Goal: Task Accomplishment & Management: Complete application form

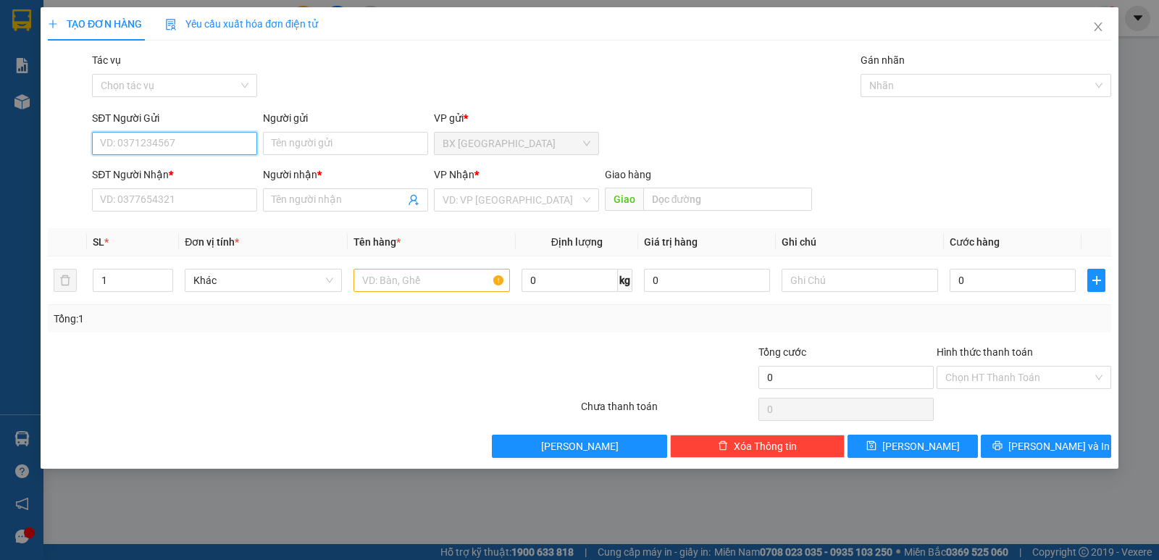
click at [188, 136] on input "SĐT Người Gửi" at bounding box center [174, 143] width 165 height 23
type input "0386692949"
click at [293, 143] on input "Người gửi" at bounding box center [345, 143] width 165 height 23
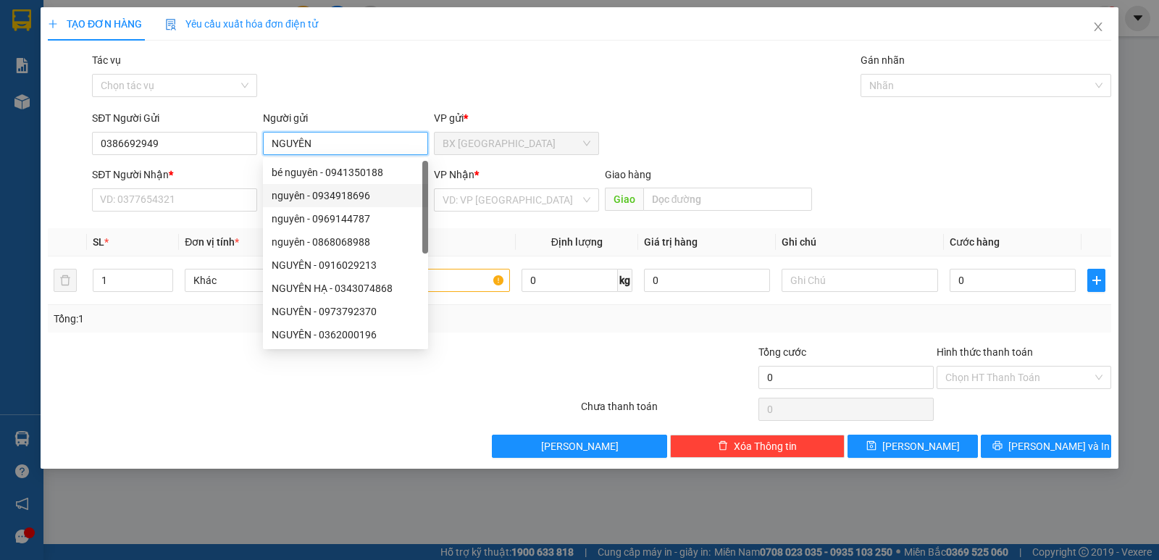
drag, startPoint x: 293, startPoint y: 199, endPoint x: 294, endPoint y: 171, distance: 28.3
click at [294, 178] on div "bé nguyên - 0941350188 nguyên - 0934918696 nguyên - 0969144787 nguyên - 0868068…" at bounding box center [345, 277] width 165 height 232
type input "NGUYÊN"
click at [191, 161] on form "SĐT Người Gửi 0386692949 Người gửi NGUYÊN VP gửi * BX Tân Châu SĐT Người Nhận *…" at bounding box center [580, 163] width 1064 height 107
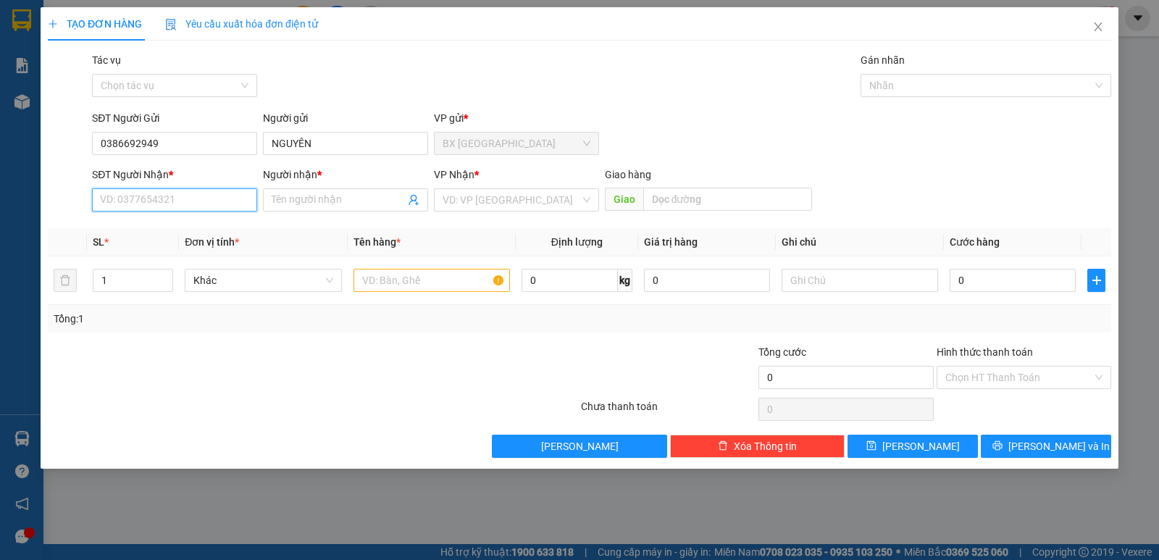
click at [156, 195] on input "SĐT Người Nhận *" at bounding box center [174, 199] width 165 height 23
click at [291, 198] on input "Người nhận *" at bounding box center [338, 200] width 133 height 16
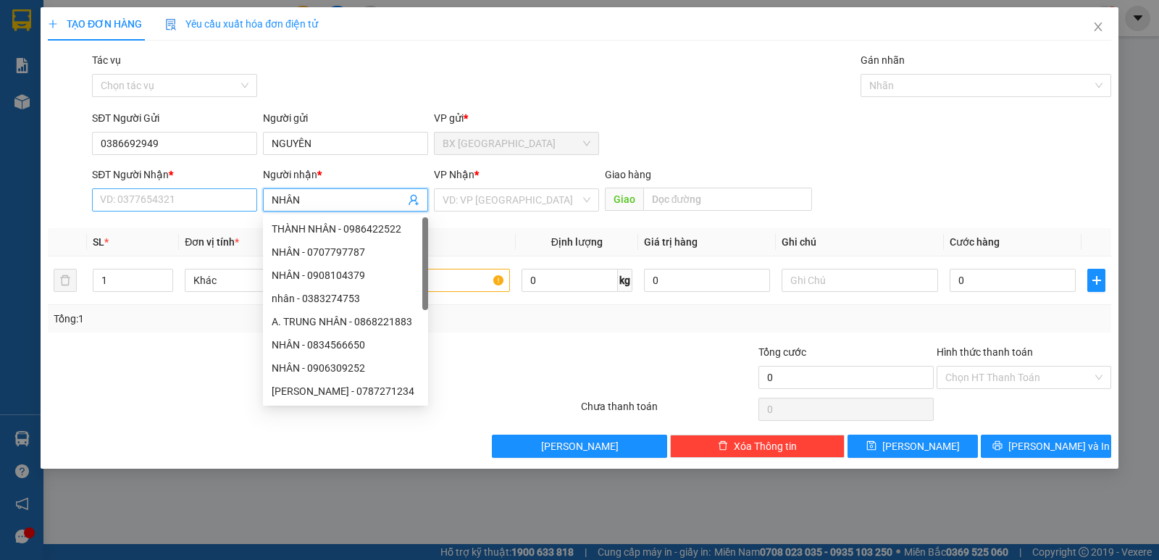
type input "NHÂN"
click at [184, 193] on input "SĐT Người Nhận *" at bounding box center [174, 199] width 165 height 23
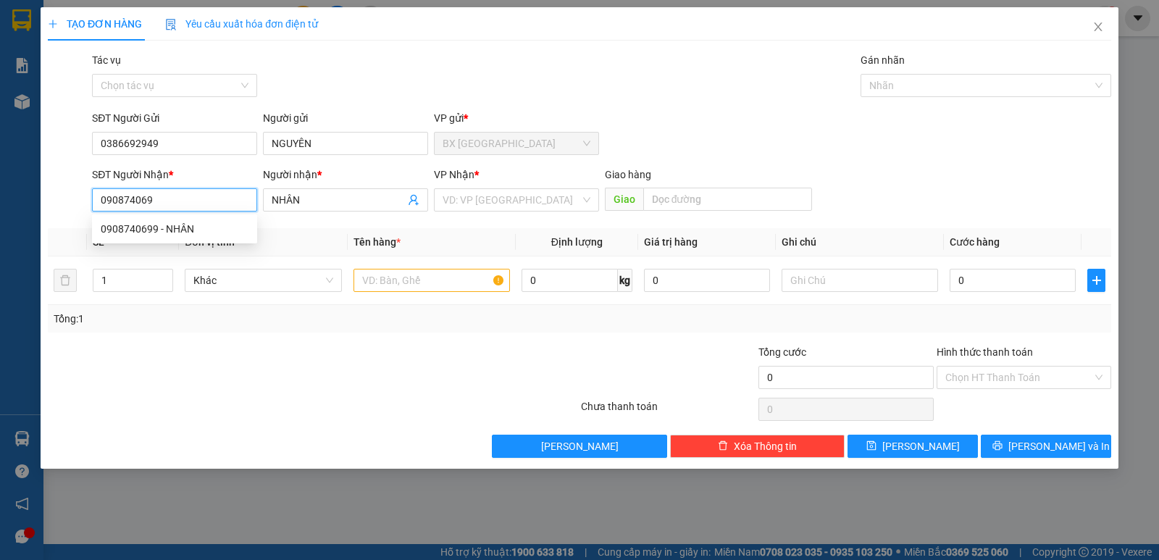
type input "0908740699"
drag, startPoint x: 159, startPoint y: 233, endPoint x: 162, endPoint y: 218, distance: 14.9
click at [159, 232] on div "0908740699 - NHÂN" at bounding box center [175, 229] width 148 height 16
type input "30.000"
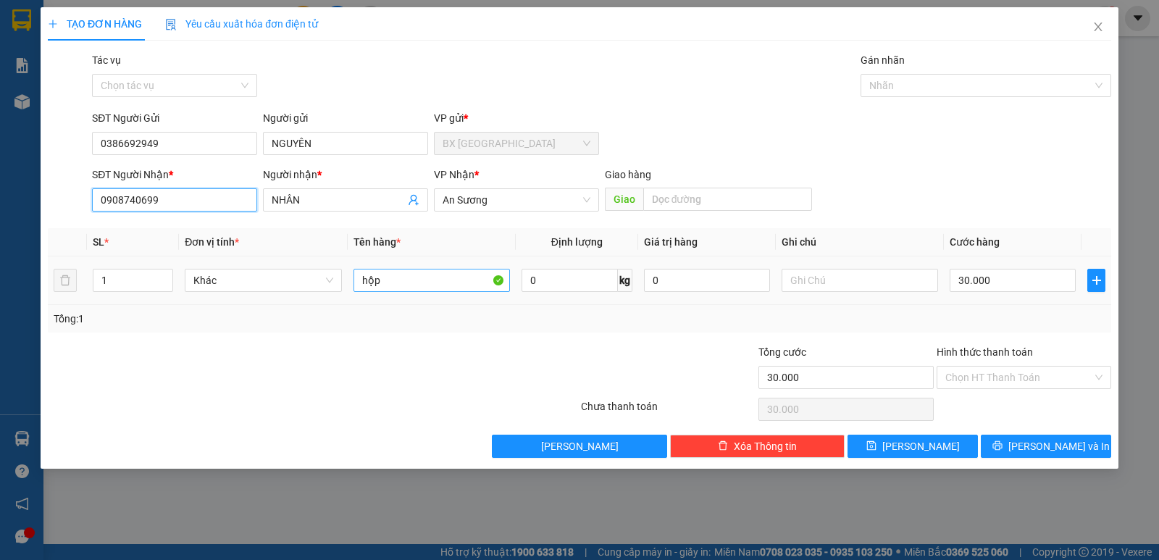
type input "0908740699"
drag, startPoint x: 415, startPoint y: 283, endPoint x: 272, endPoint y: 266, distance: 143.1
click at [273, 267] on tr "1 Khác hộp 0 kg 0 30.000" at bounding box center [580, 281] width 1064 height 49
type input "GIẤY TỜ"
click at [982, 380] on input "Hình thức thanh toán" at bounding box center [1019, 378] width 147 height 22
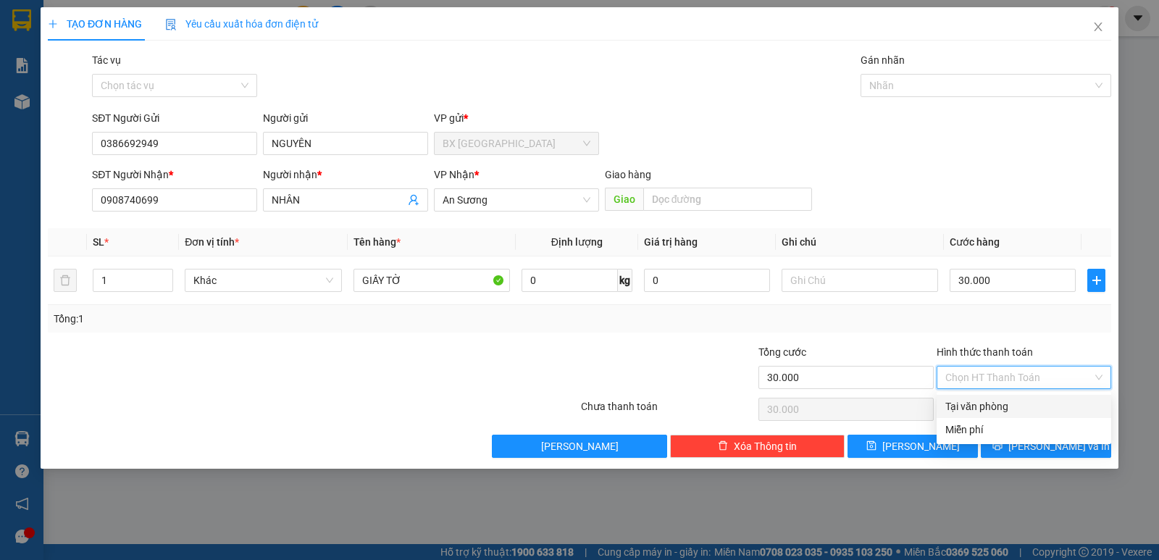
click at [982, 406] on div "Tại văn phòng" at bounding box center [1024, 407] width 157 height 16
type input "0"
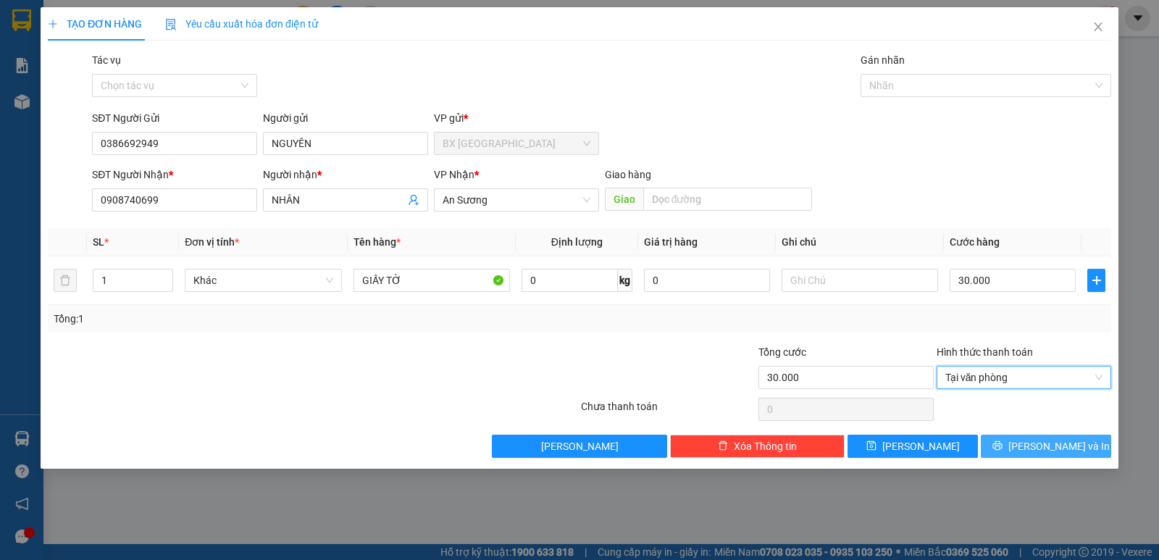
click at [1036, 451] on span "Lưu và In" at bounding box center [1059, 446] width 101 height 16
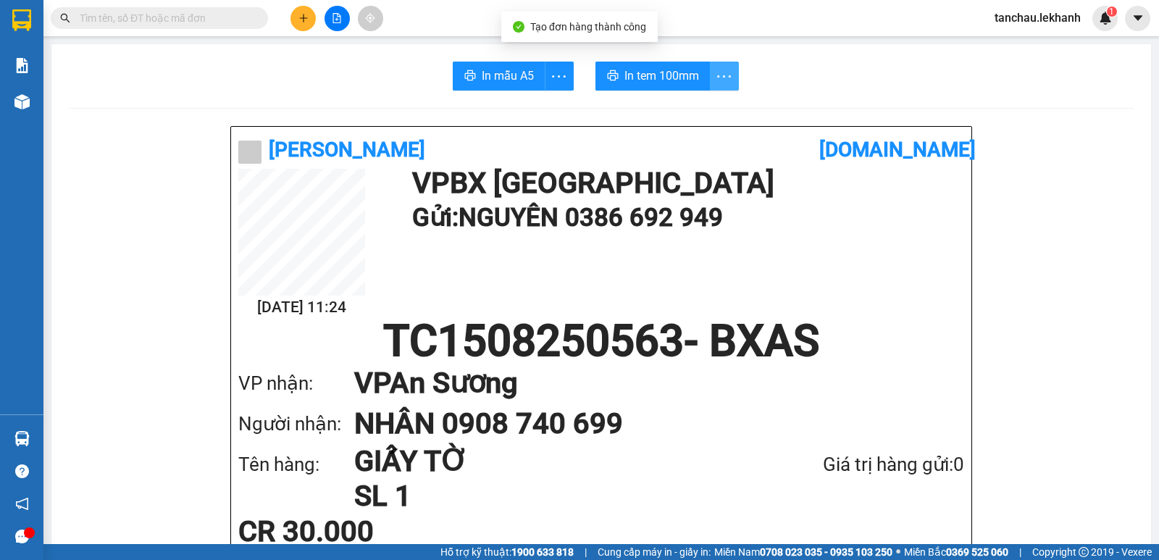
click at [710, 71] on button "button" at bounding box center [724, 76] width 29 height 29
click at [688, 114] on div "In tem 100mm theo số lượng (1)" at bounding box center [652, 108] width 145 height 16
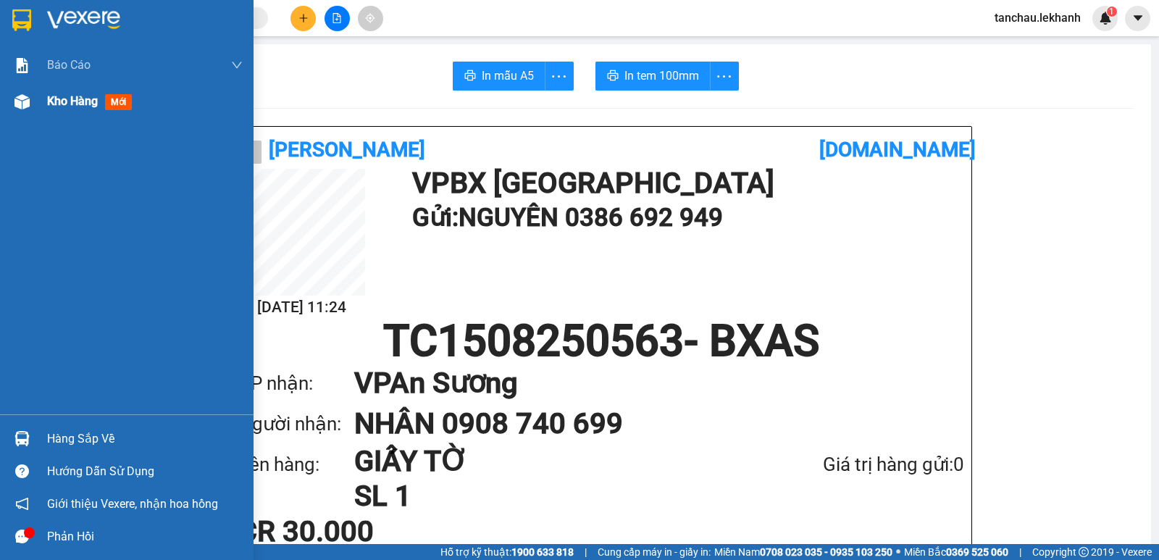
click at [51, 104] on span "Kho hàng" at bounding box center [72, 101] width 51 height 14
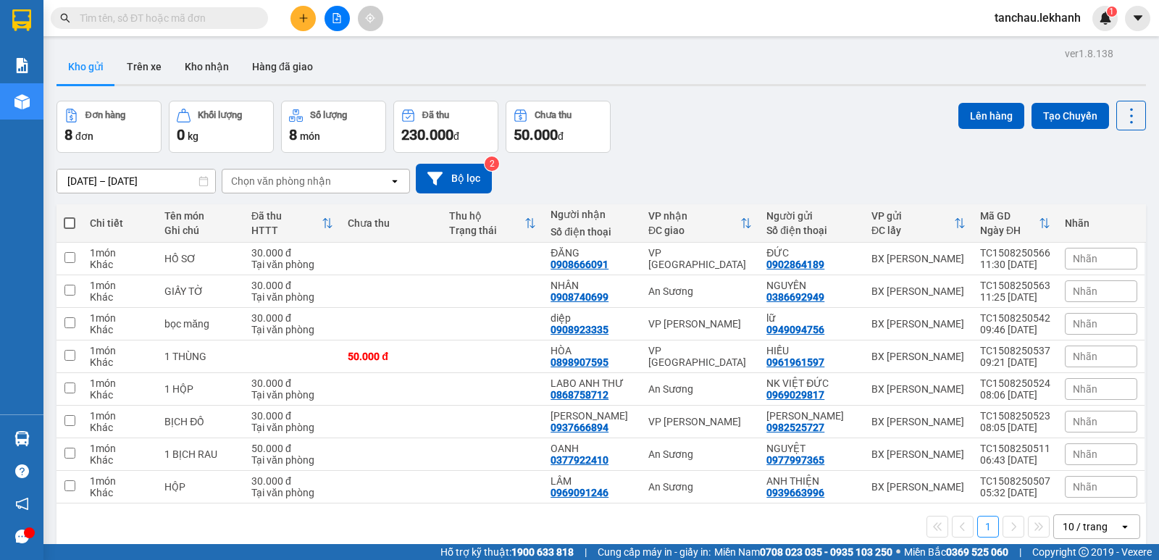
click at [233, 15] on input "text" at bounding box center [165, 18] width 171 height 16
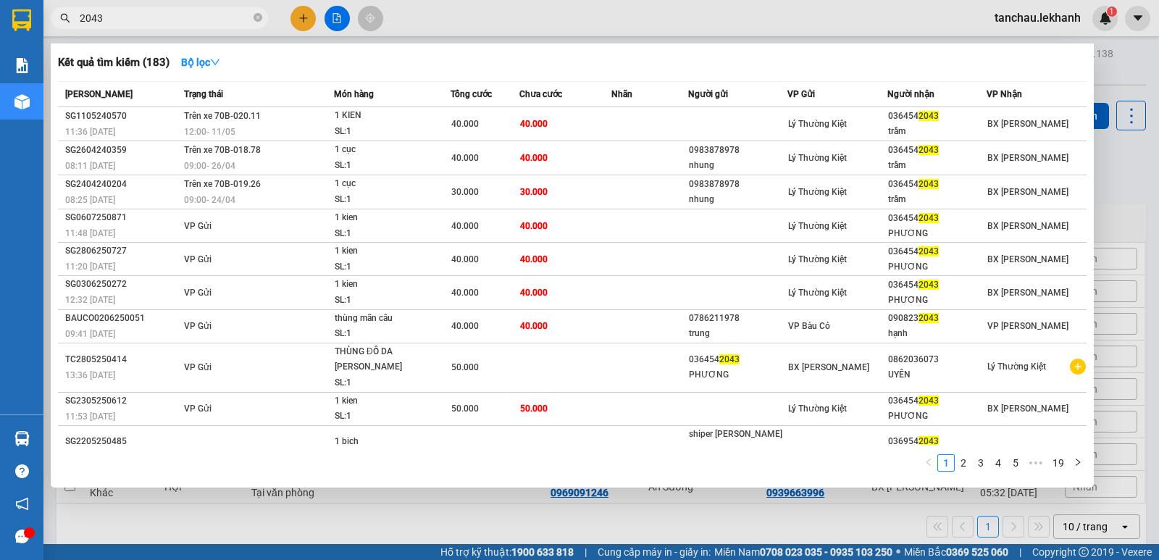
click at [179, 25] on input "2043" at bounding box center [165, 18] width 171 height 16
type input "2"
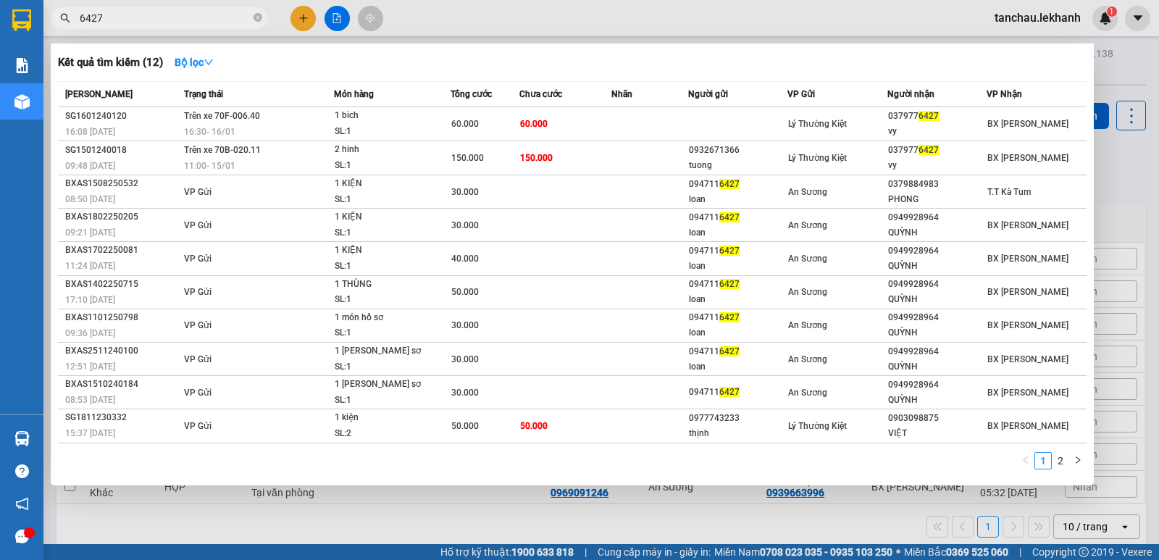
type input "6427"
